Goal: Information Seeking & Learning: Check status

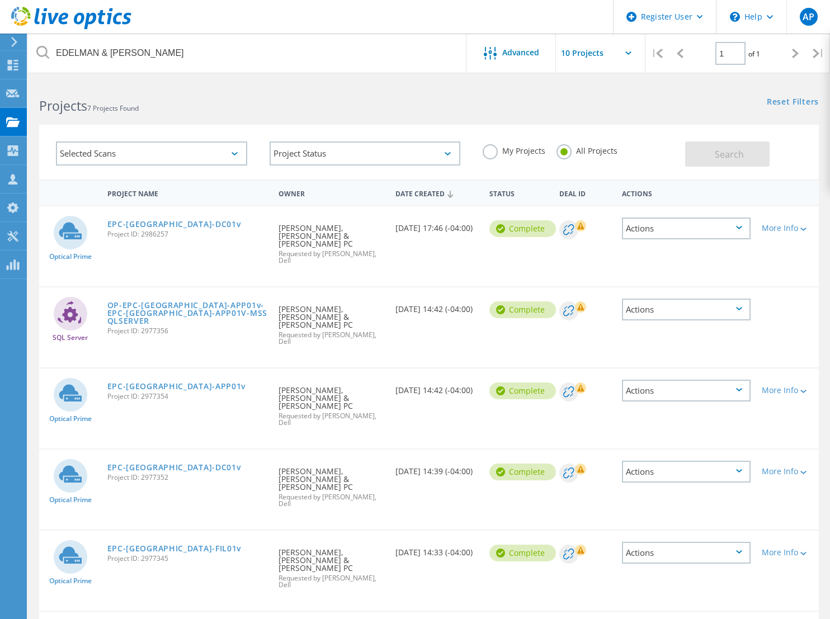
scroll to position [41, 0]
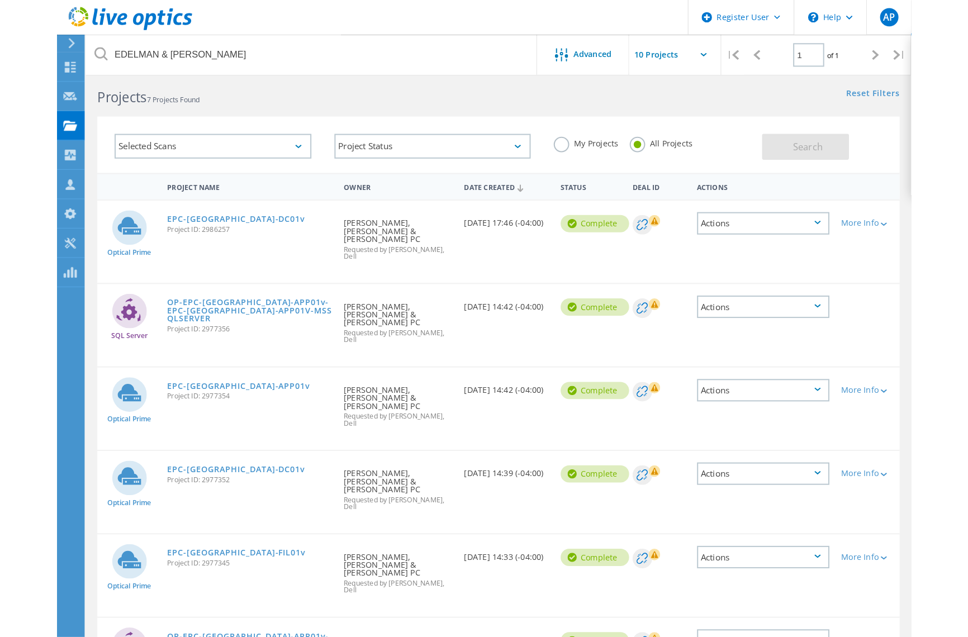
scroll to position [0, 0]
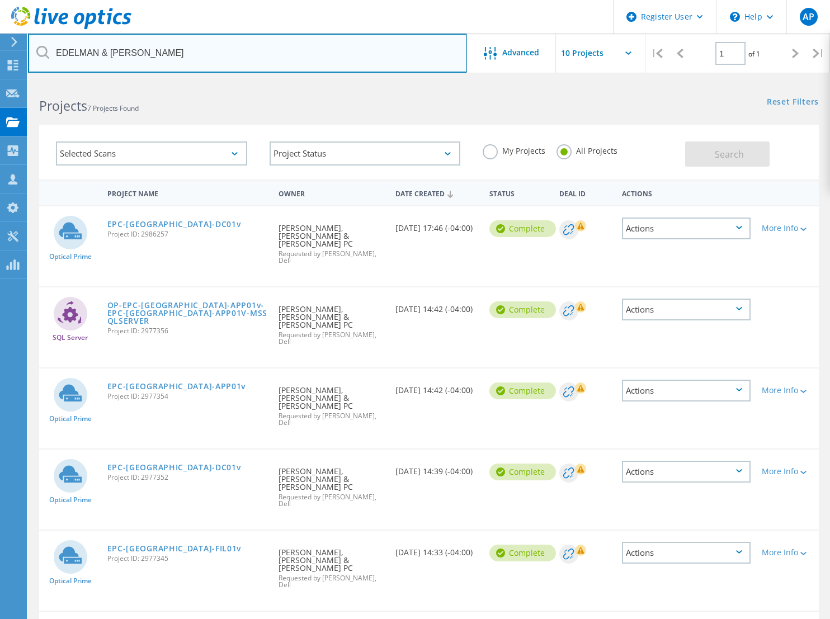
drag, startPoint x: 160, startPoint y: 54, endPoint x: 55, endPoint y: 51, distance: 105.7
click at [55, 51] on input "EDELMAN & EDELMAN" at bounding box center [247, 53] width 439 height 39
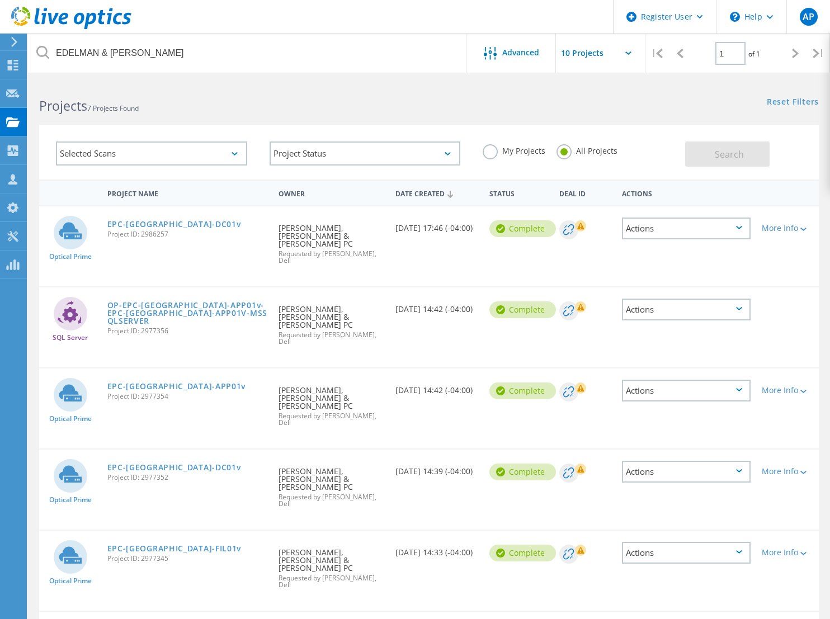
click at [429, 258] on div "Optical Prime EPC-NYC-DC01v Project ID: 2986257 Requested By KALUN LIM, EDELMAN…" at bounding box center [428, 246] width 779 height 80
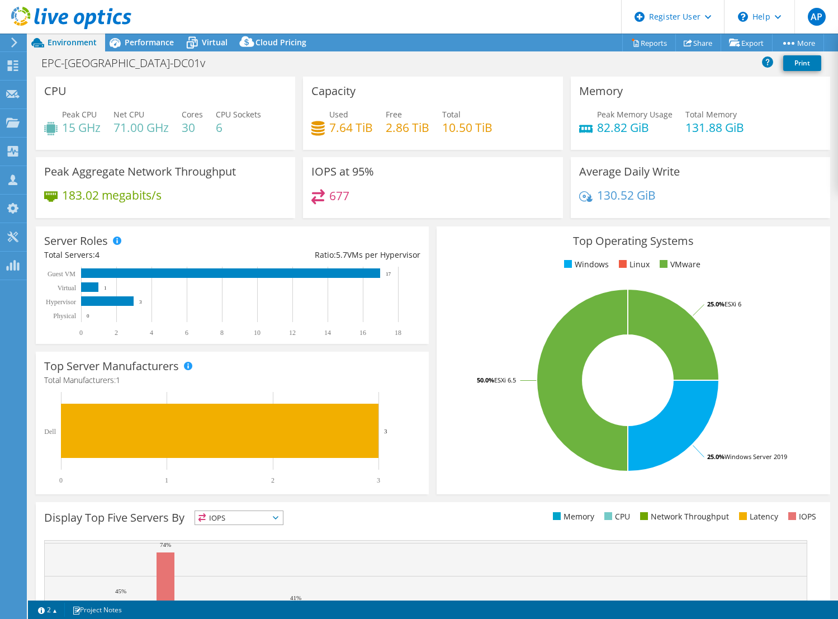
select select "USD"
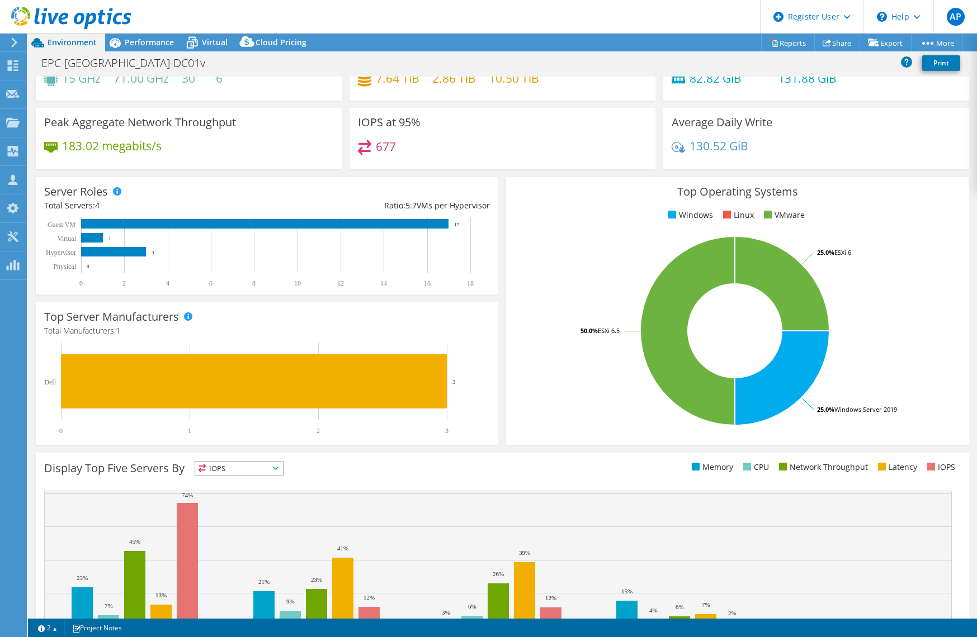
scroll to position [109, 0]
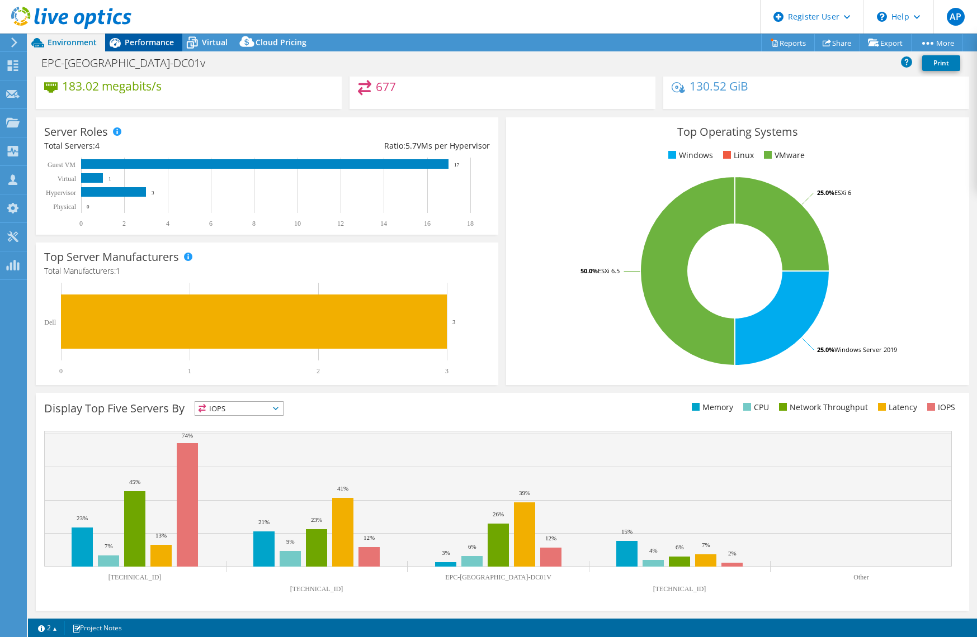
click at [152, 46] on span "Performance" at bounding box center [149, 42] width 49 height 11
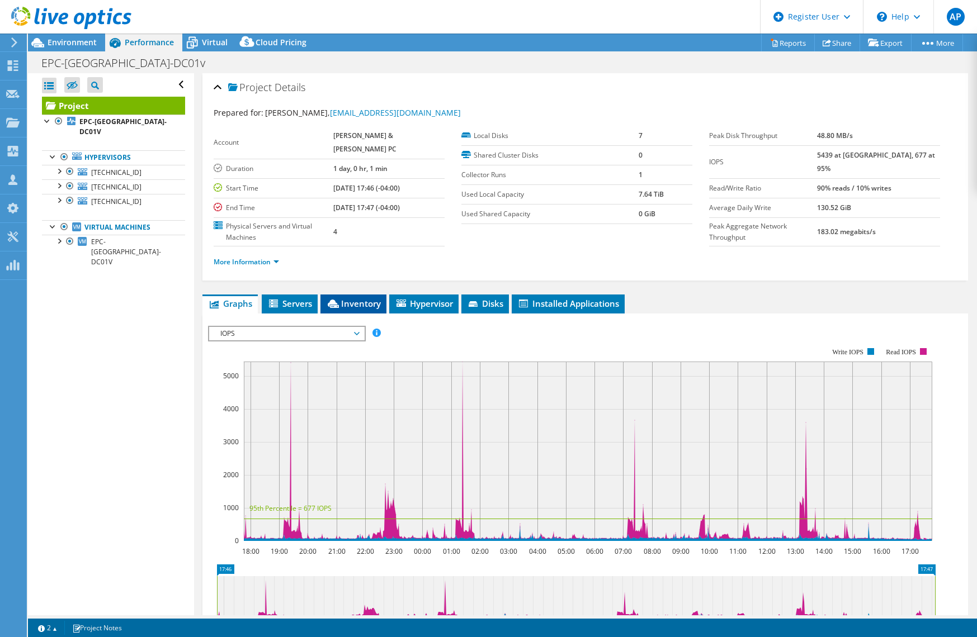
click at [353, 298] on span "Inventory" at bounding box center [353, 303] width 55 height 11
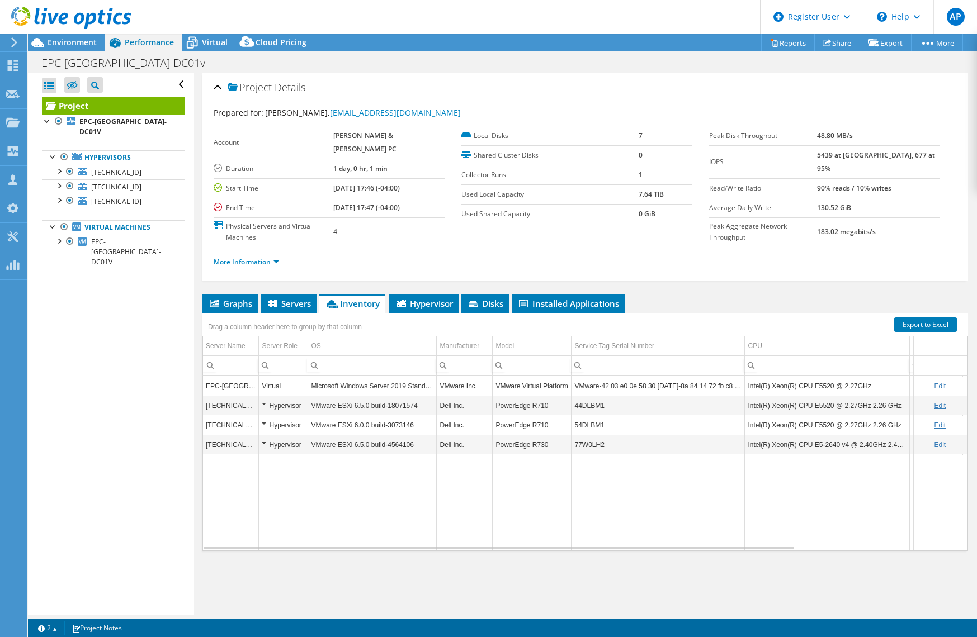
click at [589, 415] on td "54DLBM1" at bounding box center [657, 425] width 173 height 20
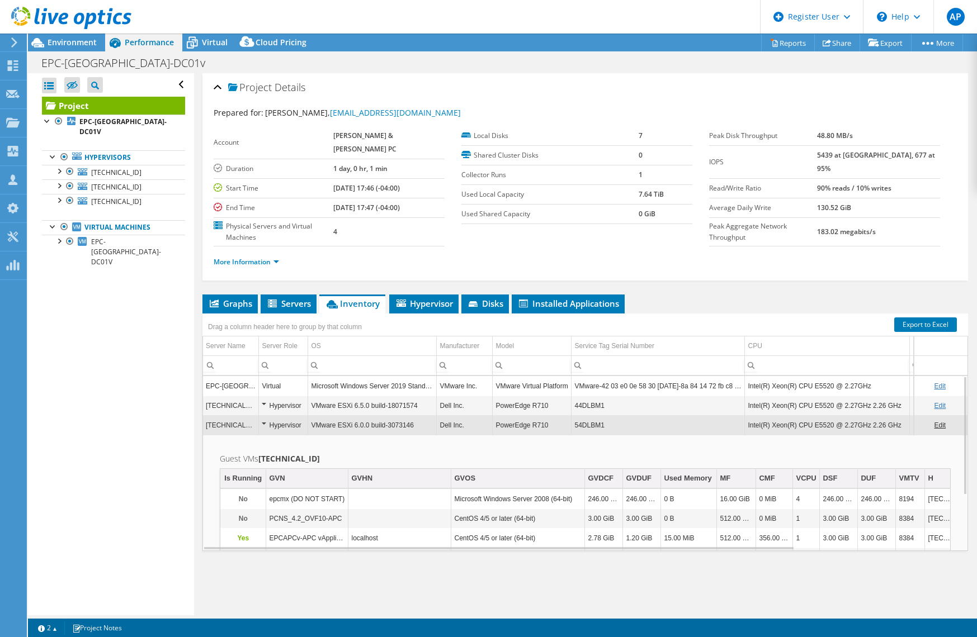
click at [114, 380] on div "Open All Close All Hide Excluded Nodes Project Tree Filter" at bounding box center [111, 344] width 166 height 542
drag, startPoint x: 164, startPoint y: 318, endPoint x: 358, endPoint y: 198, distance: 228.4
click at [166, 317] on div "Open All Close All Hide Excluded Nodes Project Tree Filter" at bounding box center [111, 344] width 166 height 542
click at [342, 262] on div "Project Details Prepared for: [PERSON_NAME], [PERSON_NAME][EMAIL_ADDRESS][DOMAI…" at bounding box center [585, 344] width 782 height 542
click at [293, 298] on span "Servers" at bounding box center [288, 303] width 45 height 11
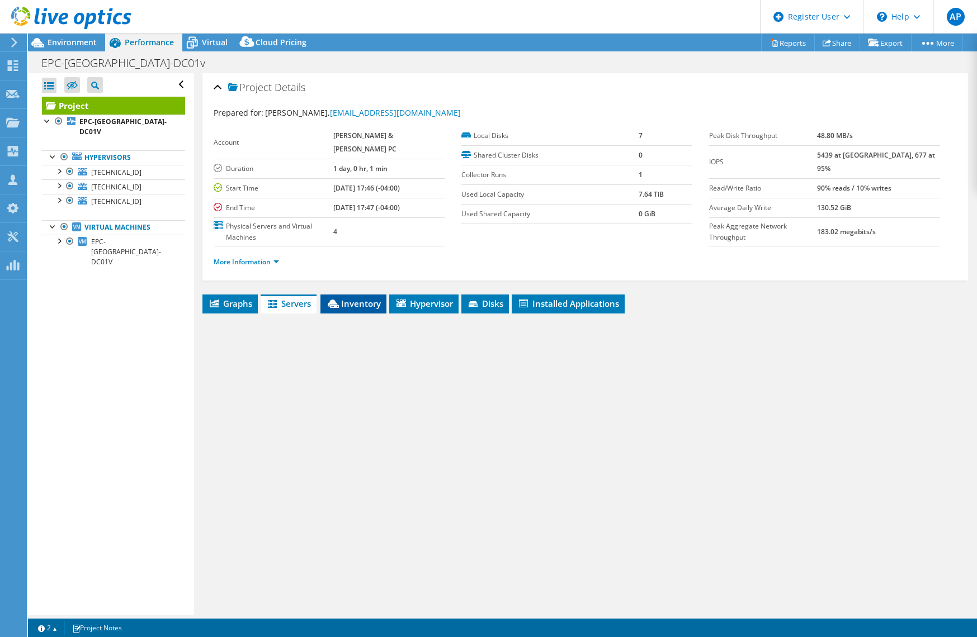
click at [347, 298] on span "Inventory" at bounding box center [353, 303] width 55 height 11
